Goal: Task Accomplishment & Management: Complete application form

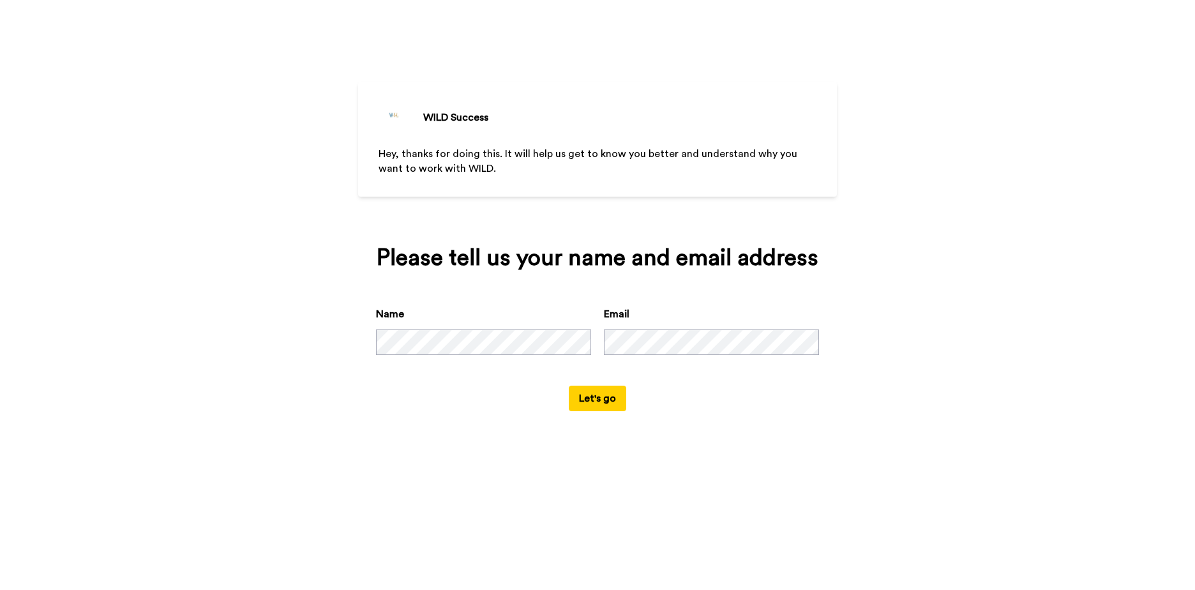
click at [414, 477] on div "WILD Success Hey, thanks for doing this. It will help us get to know you better…" at bounding box center [597, 295] width 1195 height 590
click at [594, 403] on button "Let's go" at bounding box center [597, 399] width 57 height 26
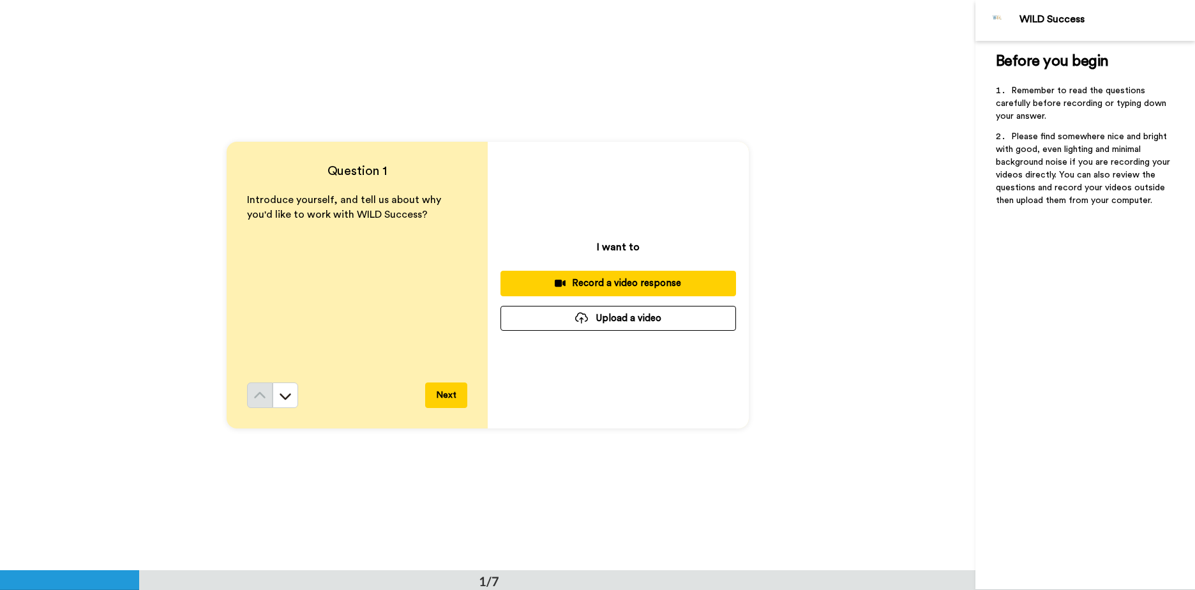
click at [348, 227] on div "Introduce yourself, and tell us about why you'd like to work with WILD Success?" at bounding box center [357, 288] width 220 height 190
click at [450, 394] on button "Next" at bounding box center [446, 395] width 42 height 26
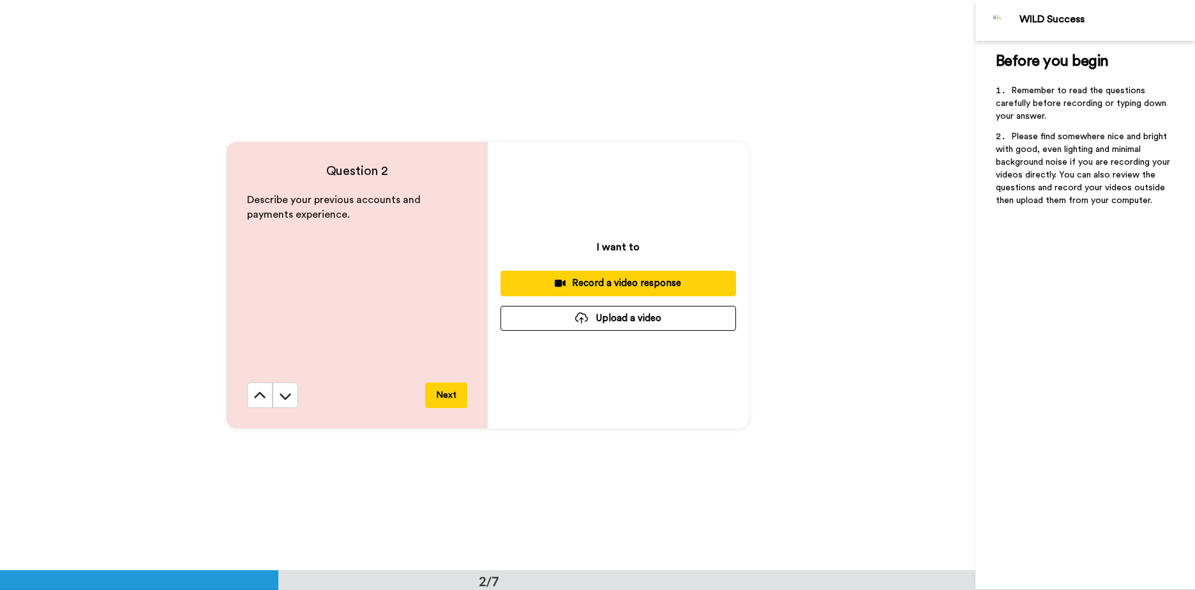
scroll to position [571, 0]
click at [444, 400] on button "Next" at bounding box center [446, 395] width 42 height 26
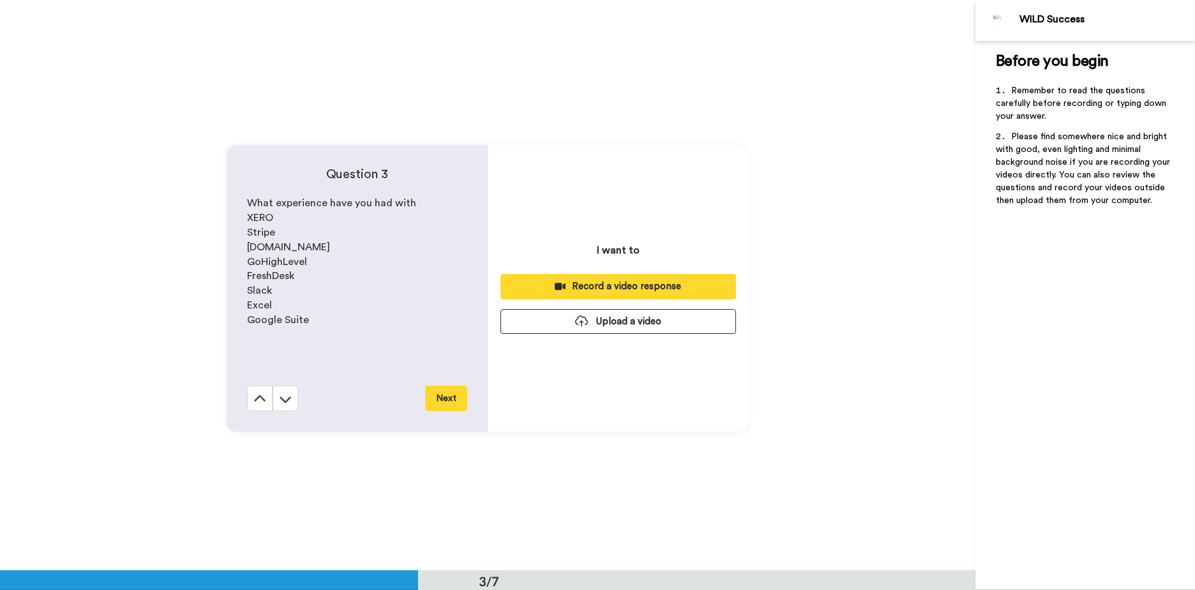
scroll to position [1141, 0]
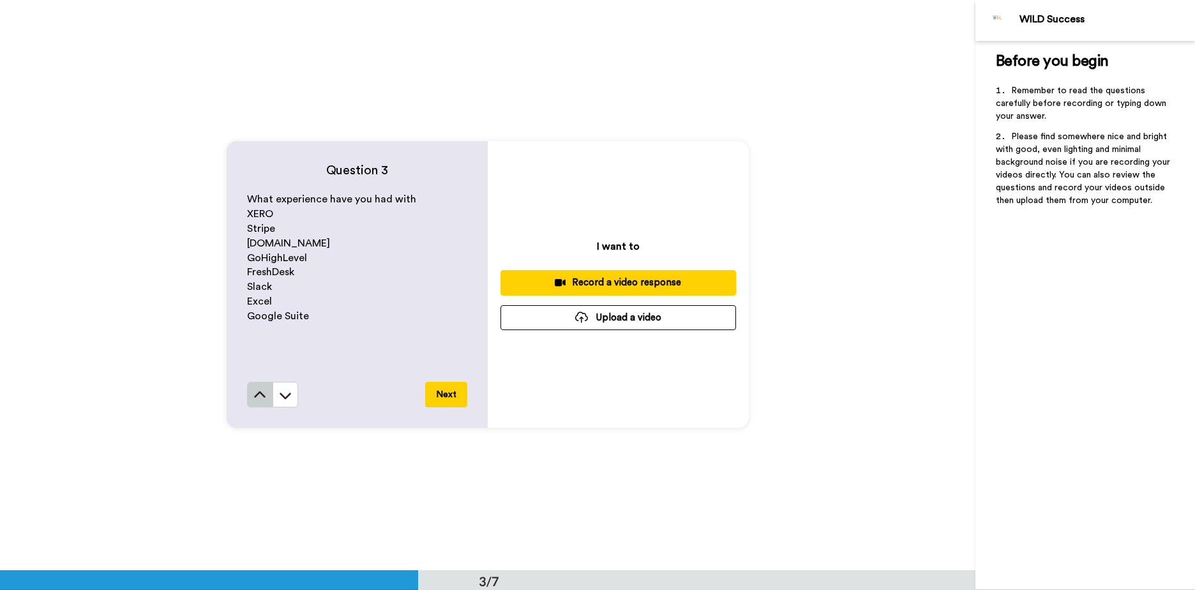
click at [256, 396] on icon at bounding box center [259, 395] width 13 height 13
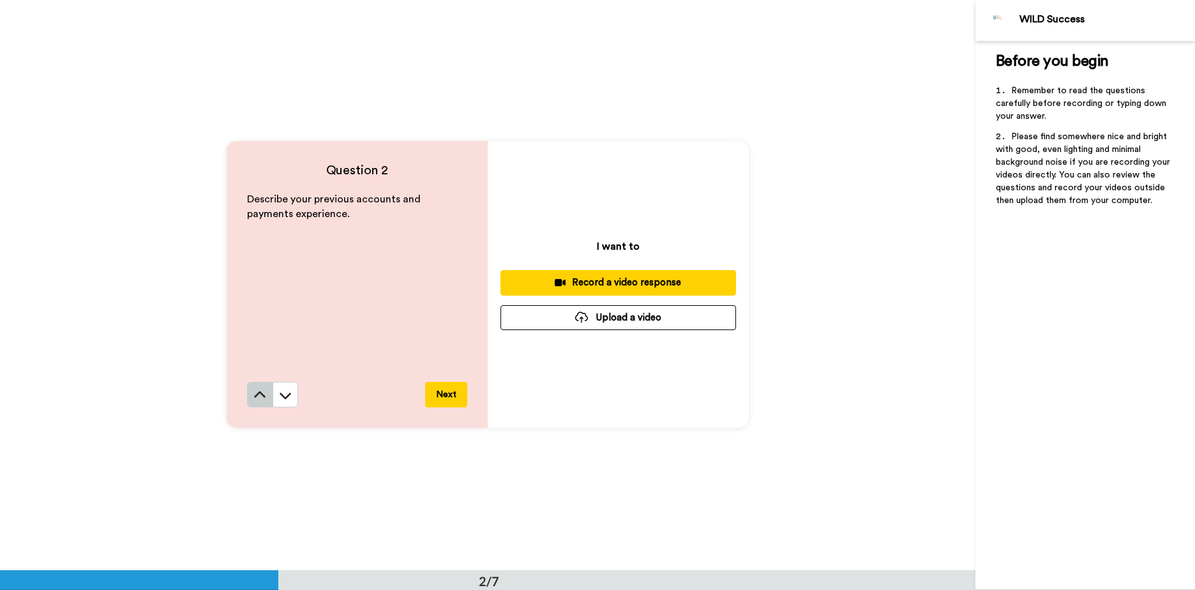
click at [257, 398] on icon at bounding box center [259, 395] width 13 height 13
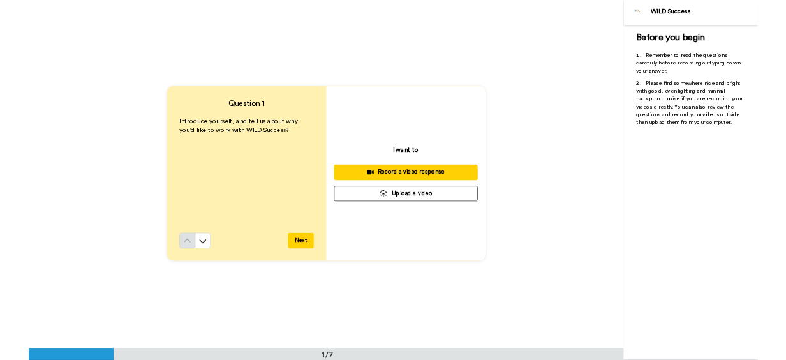
scroll to position [0, 0]
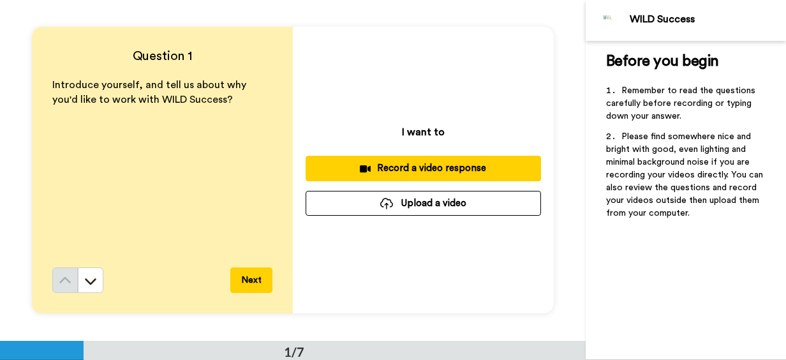
click at [443, 172] on div "Record a video response" at bounding box center [423, 167] width 215 height 13
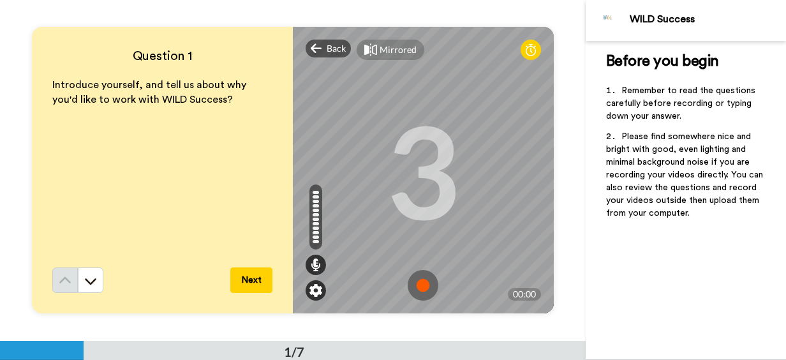
click at [314, 292] on img at bounding box center [316, 290] width 13 height 13
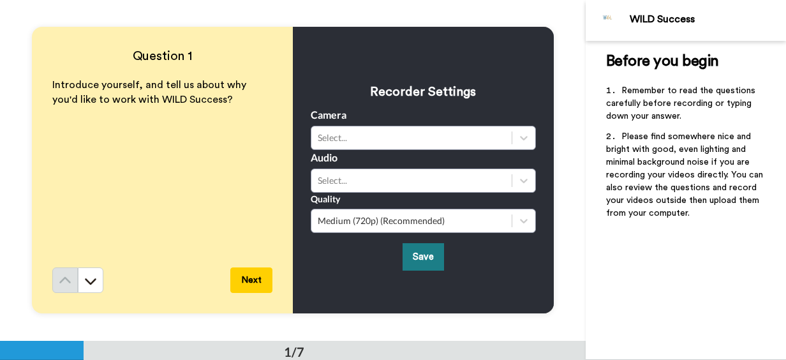
click at [423, 255] on button "Save" at bounding box center [423, 256] width 41 height 27
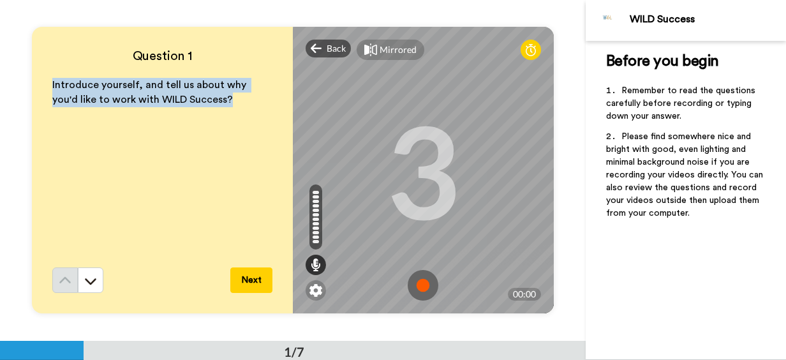
drag, startPoint x: 47, startPoint y: 82, endPoint x: 211, endPoint y: 99, distance: 165.5
click at [211, 99] on div "Question 1 Introduce yourself, and tell us about why you'd like to work with WI…" at bounding box center [162, 170] width 261 height 287
copy span "Introduce yourself, and tell us about why you'd like to work with WILD Success?"
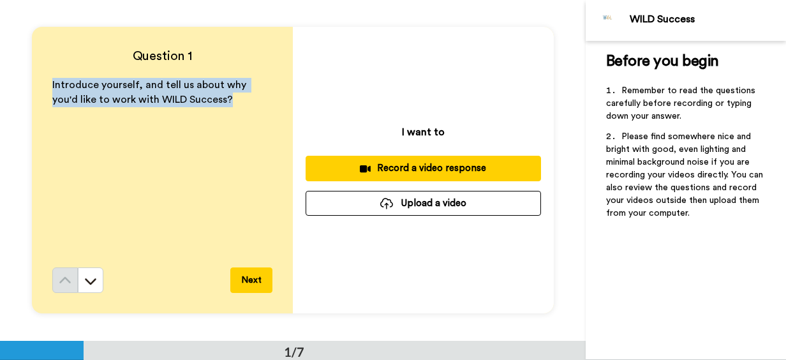
click at [420, 169] on div "Record a video response" at bounding box center [423, 167] width 215 height 13
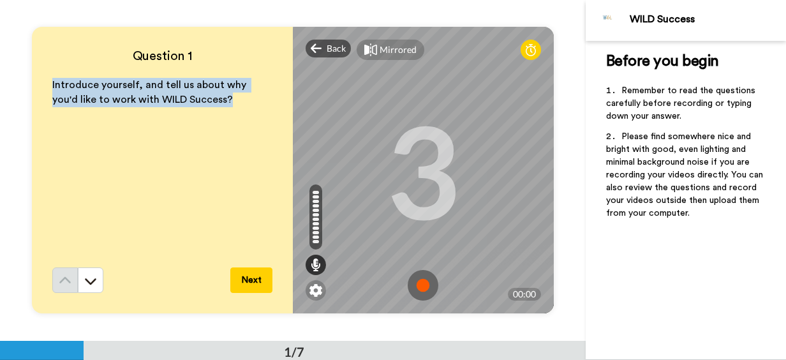
click at [248, 278] on button "Next" at bounding box center [251, 280] width 42 height 26
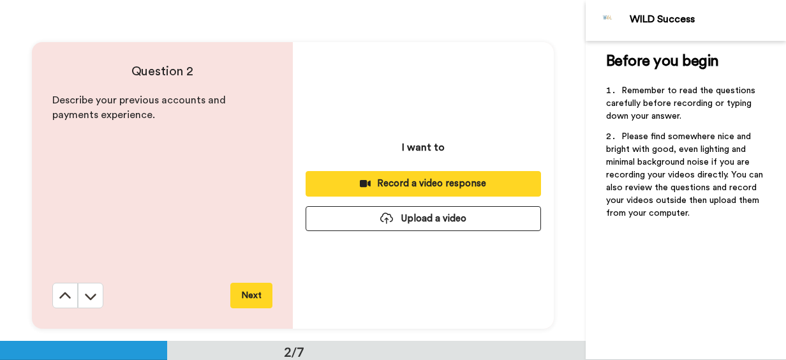
scroll to position [341, 0]
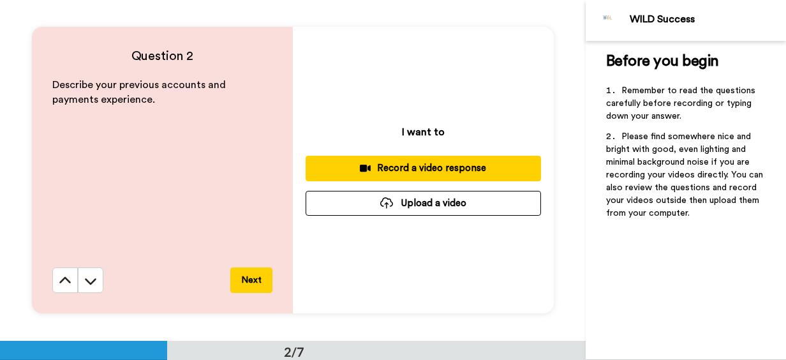
click at [248, 278] on button "Next" at bounding box center [251, 280] width 42 height 26
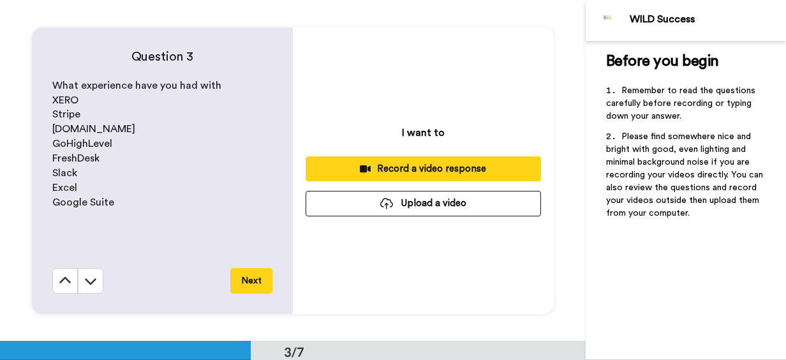
scroll to position [682, 0]
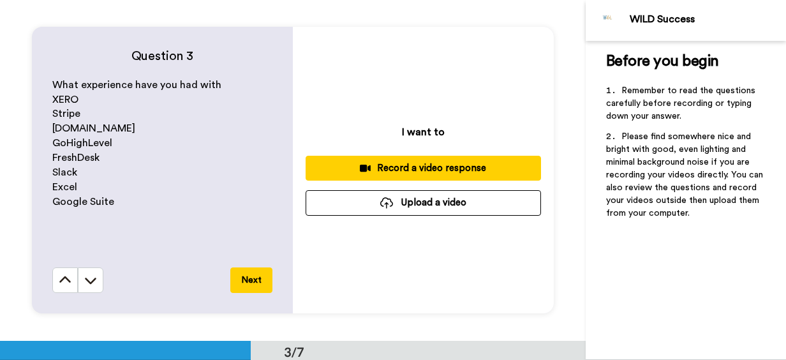
click at [248, 278] on button "Next" at bounding box center [251, 280] width 42 height 26
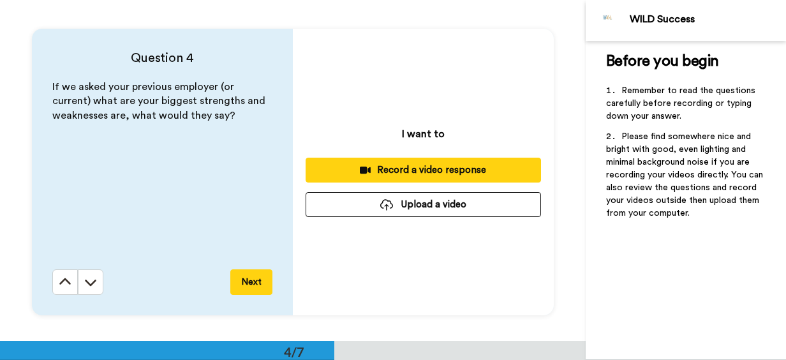
scroll to position [1023, 0]
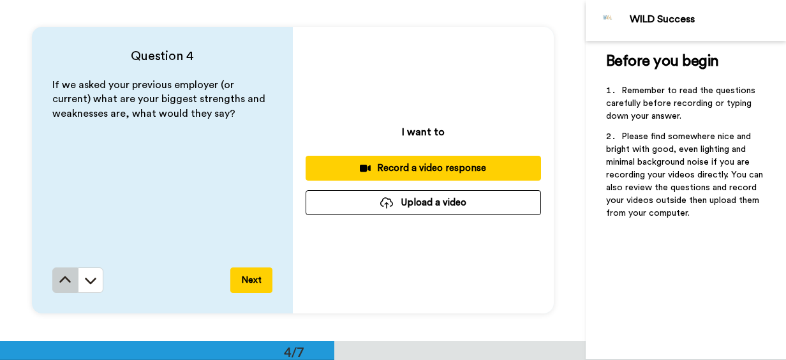
click at [59, 283] on icon at bounding box center [65, 280] width 13 height 13
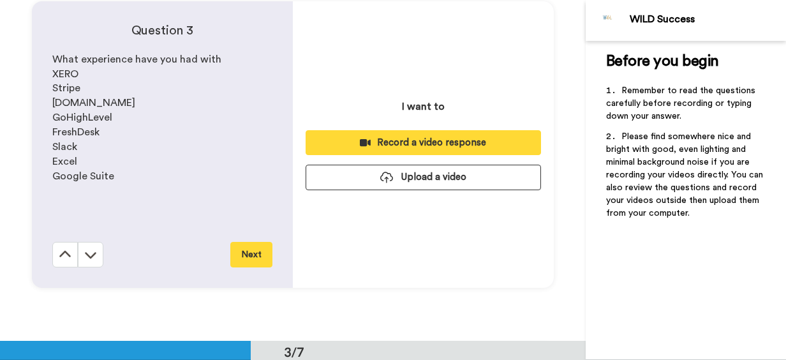
scroll to position [682, 0]
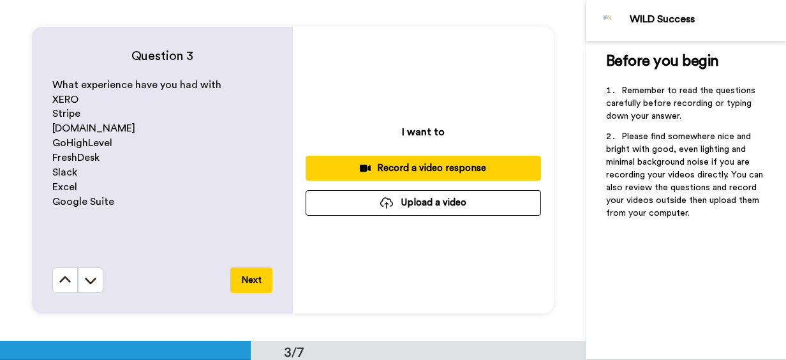
click at [59, 283] on icon at bounding box center [65, 280] width 13 height 13
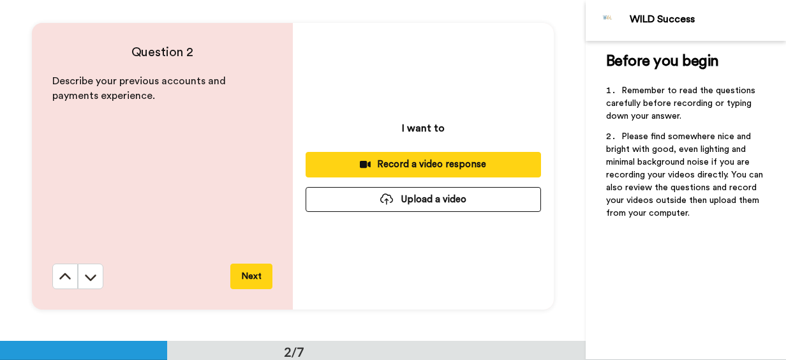
scroll to position [341, 0]
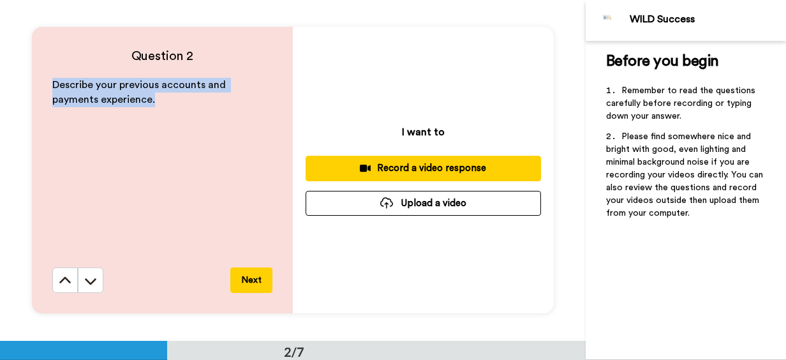
drag, startPoint x: 50, startPoint y: 80, endPoint x: 110, endPoint y: 111, distance: 67.9
click at [110, 111] on div "Describe your previous accounts and payments experience." at bounding box center [162, 173] width 220 height 190
copy span "Describe your previous accounts and payments experience."
click at [59, 281] on icon at bounding box center [64, 279] width 11 height 6
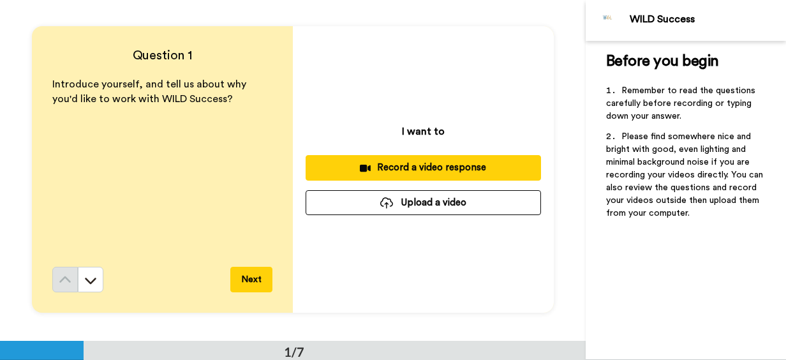
scroll to position [0, 0]
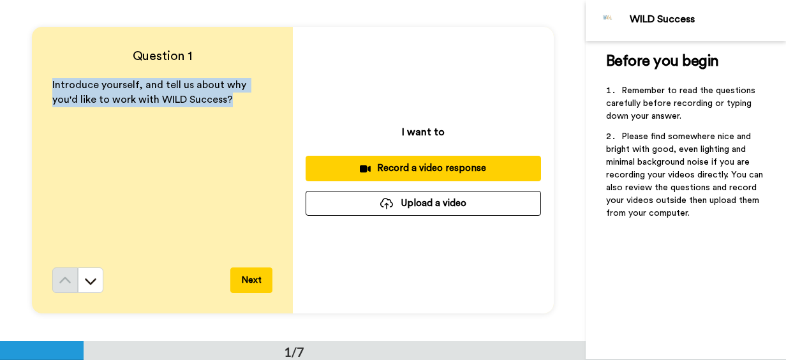
drag, startPoint x: 209, startPoint y: 103, endPoint x: 41, endPoint y: 89, distance: 169.1
click at [41, 89] on div "Question 1 Introduce yourself, and tell us about why you'd like to work with WI…" at bounding box center [162, 170] width 261 height 287
copy span "Introduce yourself, and tell us about why you'd like to work with WILD Success?"
click at [85, 283] on icon at bounding box center [90, 280] width 13 height 13
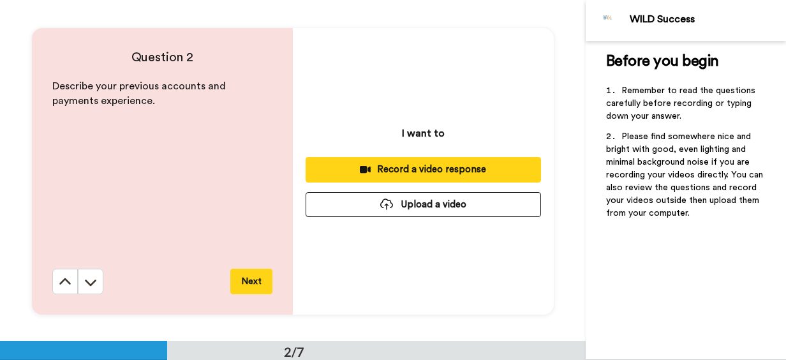
scroll to position [341, 0]
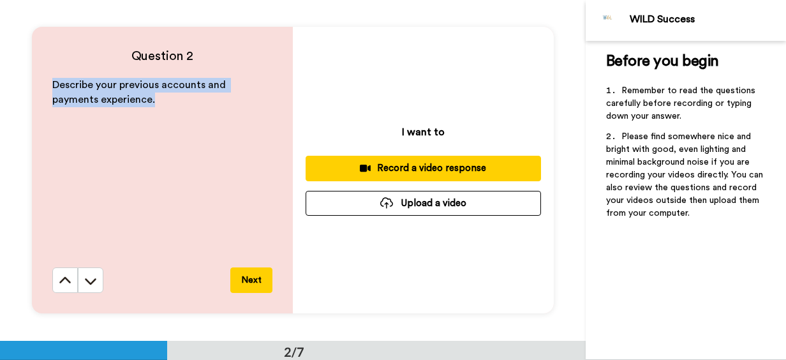
drag, startPoint x: 102, startPoint y: 114, endPoint x: 45, endPoint y: 88, distance: 62.9
click at [45, 88] on div "Question 2 Describe your previous accounts and payments experience. Next" at bounding box center [162, 170] width 261 height 287
copy span "Describe your previous accounts and payments experience."
click at [87, 283] on icon at bounding box center [90, 281] width 11 height 6
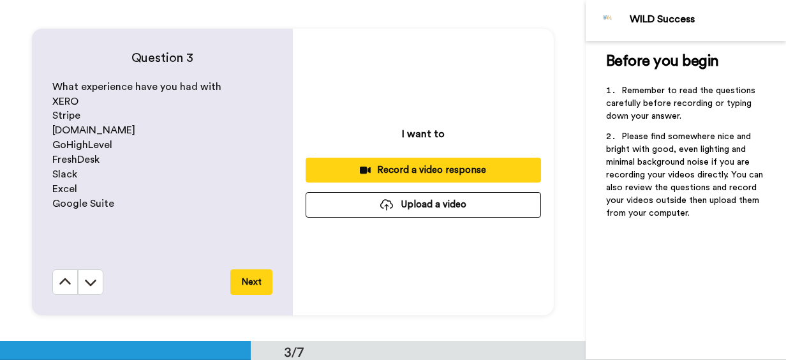
scroll to position [682, 0]
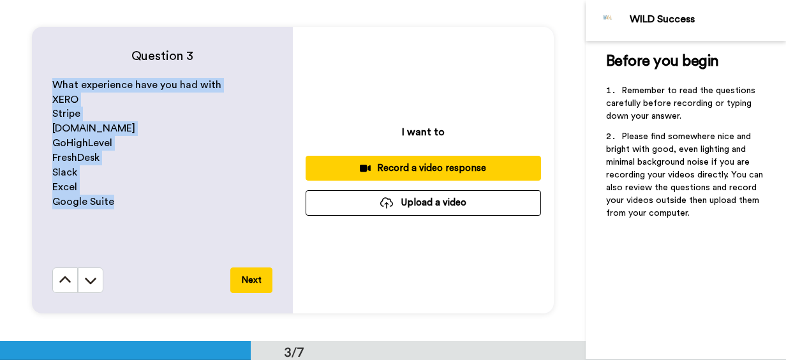
drag, startPoint x: 123, startPoint y: 208, endPoint x: 40, endPoint y: 81, distance: 151.7
click at [40, 81] on div "Question 3 What experience have you had with XERO Stripe [DOMAIN_NAME] GoHighLe…" at bounding box center [162, 170] width 261 height 287
copy div "What experience have you had with XERO Stripe [DOMAIN_NAME] GoHighLevel FreshDe…"
click at [89, 285] on icon at bounding box center [90, 280] width 13 height 13
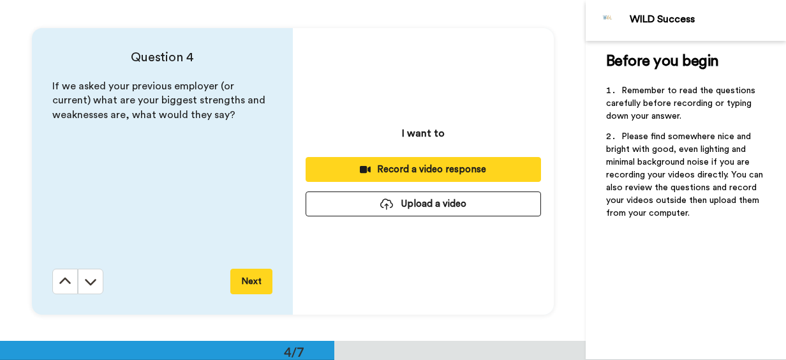
scroll to position [1023, 0]
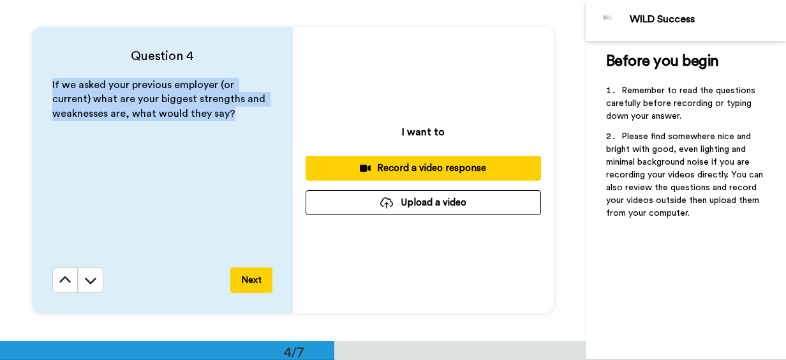
drag, startPoint x: 239, startPoint y: 120, endPoint x: 24, endPoint y: 82, distance: 218.5
click at [24, 82] on div "Question 4 If we asked your previous employer (or current) what are your bigges…" at bounding box center [293, 169] width 586 height 341
copy span "If we asked your previous employer (or current) what are your biggest strengths…"
click at [86, 282] on icon at bounding box center [90, 281] width 11 height 6
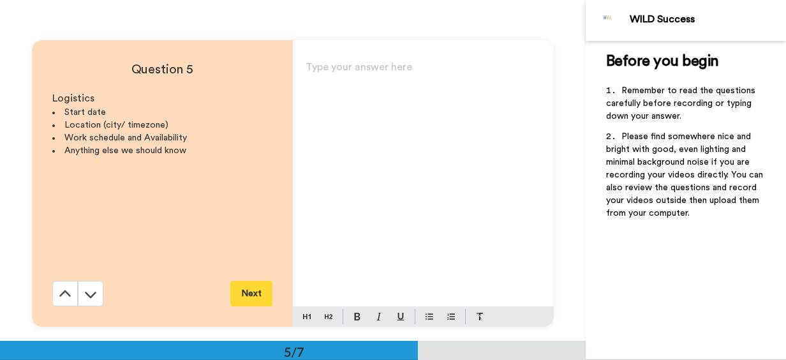
scroll to position [1363, 0]
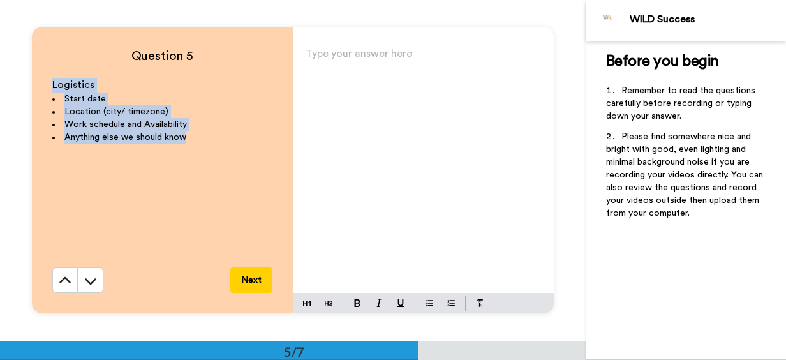
drag, startPoint x: 188, startPoint y: 140, endPoint x: 27, endPoint y: 86, distance: 170.0
click at [27, 86] on div "Question 5 Logistics Start date Location (city/ timezone) Work schedule and Ava…" at bounding box center [293, 170] width 586 height 341
copy div "Logistics Start date Location (city/ timezone) Work schedule and Availability A…"
click at [88, 283] on icon at bounding box center [90, 281] width 11 height 6
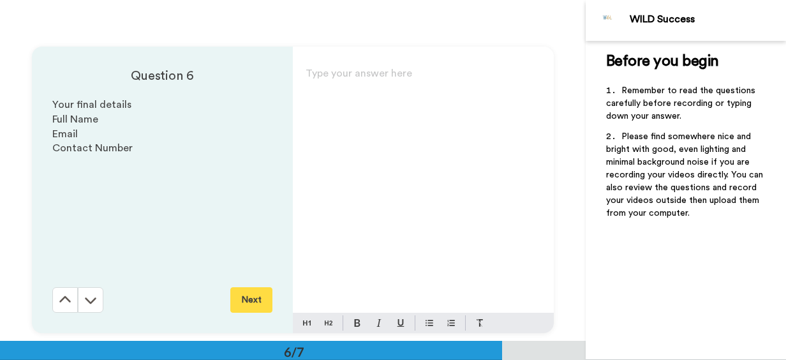
scroll to position [1704, 0]
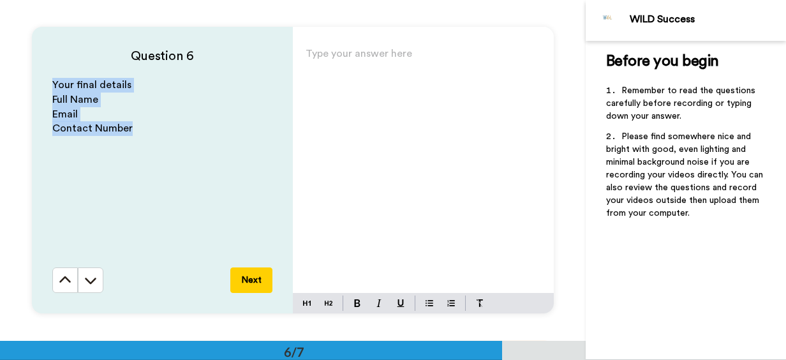
drag, startPoint x: 140, startPoint y: 129, endPoint x: 43, endPoint y: 85, distance: 106.5
click at [43, 85] on div "Question 6 Your final details Full Name Email Contact Number Next" at bounding box center [162, 170] width 261 height 287
copy div "Your final details Full Name Email Contact Number"
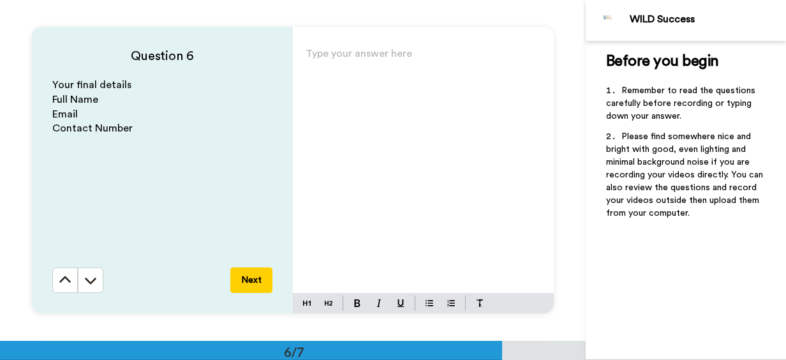
click at [357, 54] on p "Type your answer here ﻿" at bounding box center [424, 59] width 236 height 18
click at [87, 284] on icon at bounding box center [90, 281] width 11 height 6
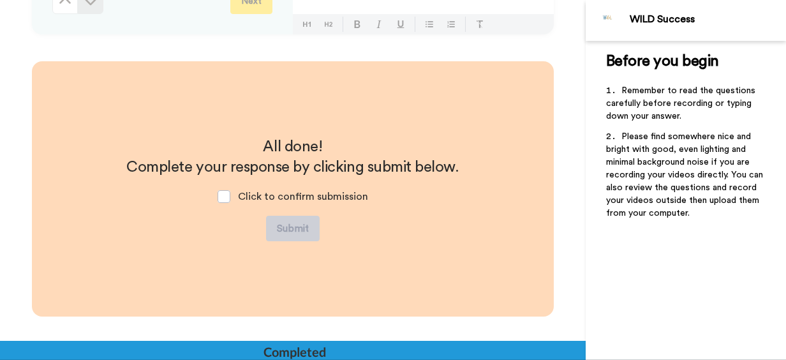
scroll to position [2002, 0]
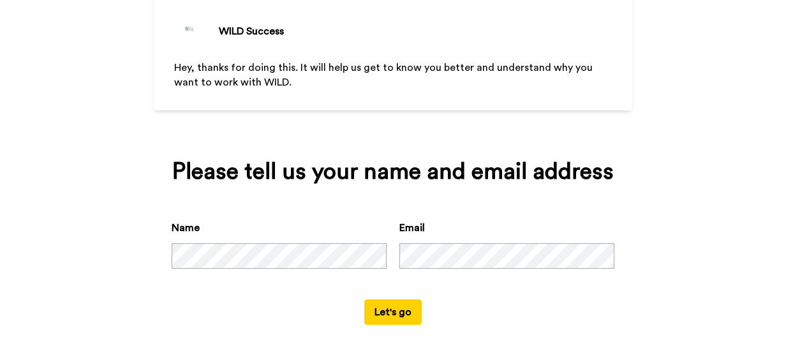
scroll to position [87, 0]
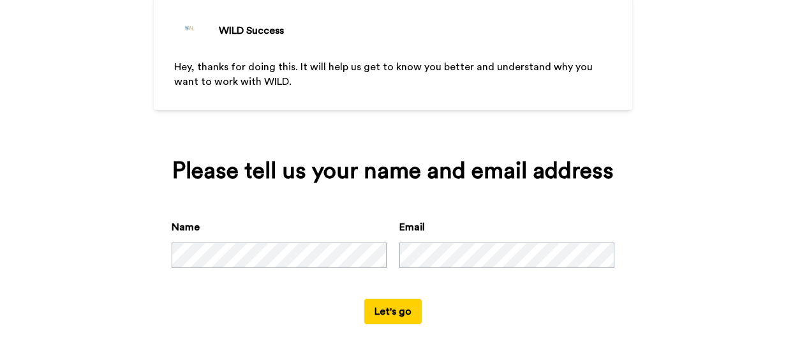
click at [393, 313] on button "Let's go" at bounding box center [392, 312] width 57 height 26
